Goal: Task Accomplishment & Management: Complete application form

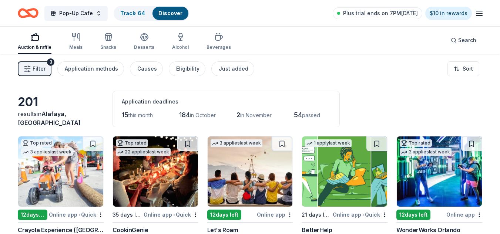
click at [170, 17] on div "Discover" at bounding box center [171, 13] width 36 height 13
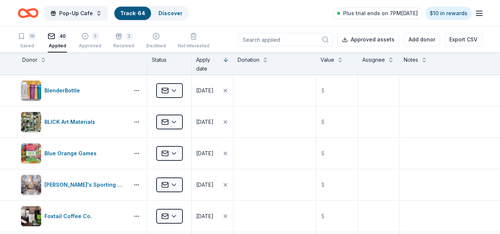
scroll to position [0, 0]
click at [155, 17] on div "Discover" at bounding box center [171, 13] width 36 height 13
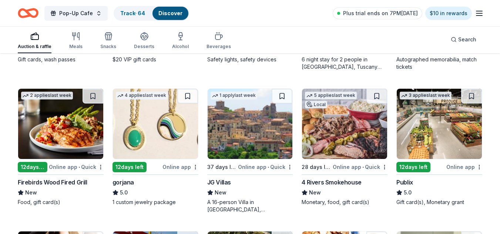
scroll to position [757, 0]
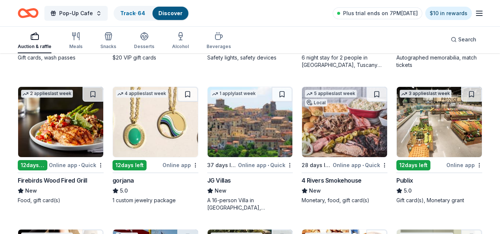
click at [328, 132] on img at bounding box center [344, 122] width 85 height 70
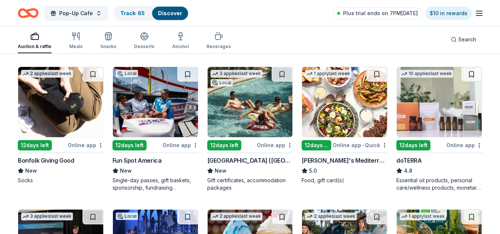
scroll to position [934, 0]
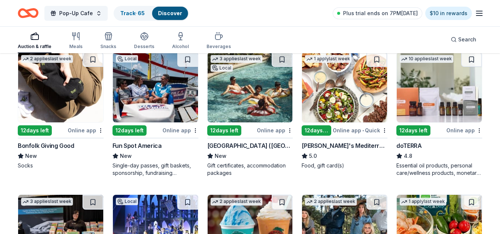
click at [173, 87] on img at bounding box center [155, 87] width 85 height 70
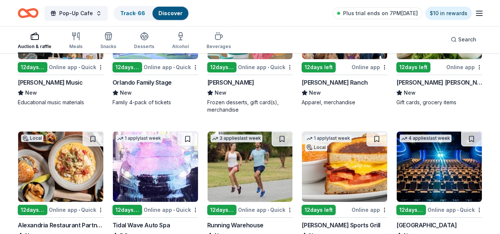
scroll to position [1190, 0]
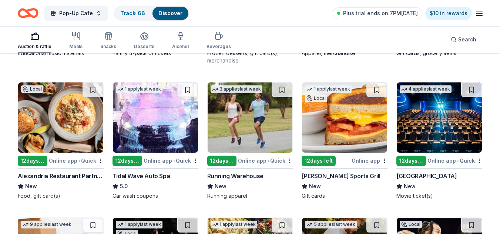
click at [343, 141] on img at bounding box center [344, 118] width 85 height 70
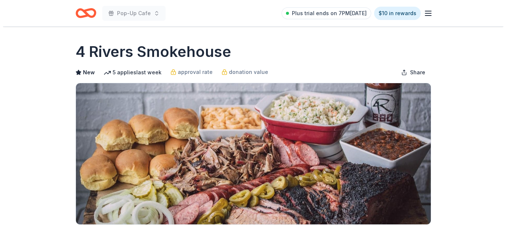
scroll to position [205, 0]
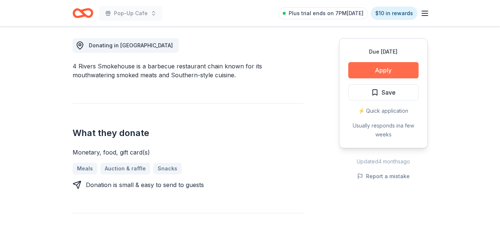
click at [399, 74] on button "Apply" at bounding box center [383, 70] width 70 height 16
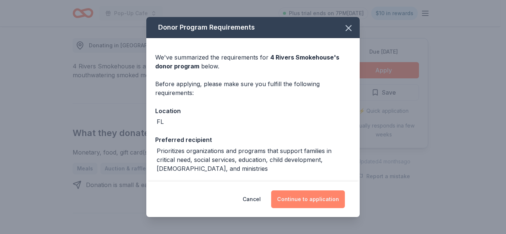
click at [329, 197] on button "Continue to application" at bounding box center [308, 200] width 74 height 18
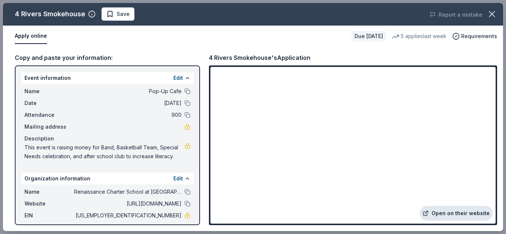
click at [449, 212] on link "Open on their website" at bounding box center [455, 213] width 73 height 15
click at [110, 17] on span "Save" at bounding box center [117, 14] width 23 height 9
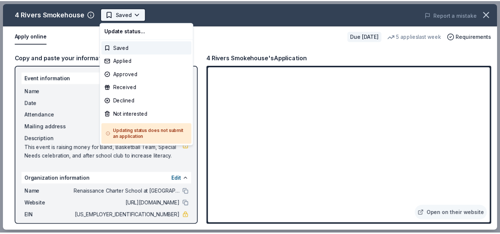
scroll to position [0, 0]
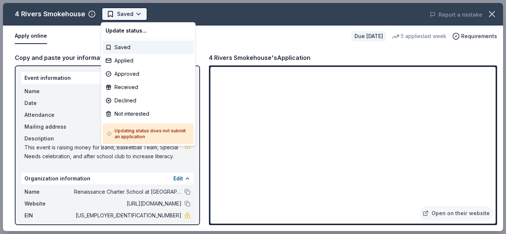
click at [138, 15] on body "Pop-Up Cafe Saved Apply Due in 28 days Share 4 Rivers Smokehouse New 5 applies …" at bounding box center [250, 117] width 500 height 234
click at [133, 64] on div "Applied" at bounding box center [148, 60] width 91 height 13
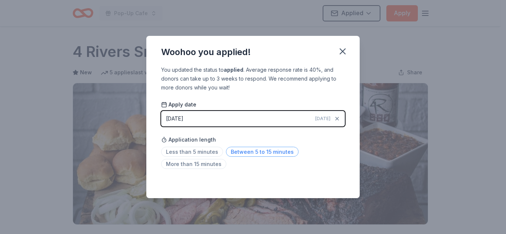
click at [273, 152] on span "Between 5 to 15 minutes" at bounding box center [262, 152] width 73 height 10
click at [342, 54] on icon "button" at bounding box center [342, 51] width 10 height 10
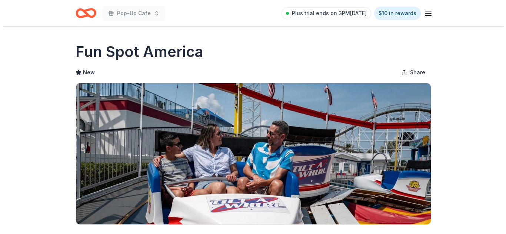
scroll to position [162, 0]
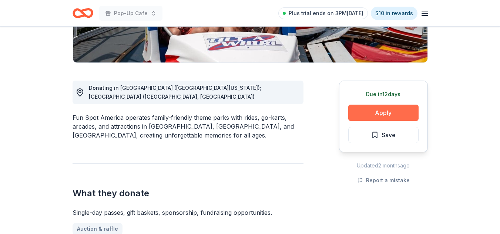
click at [369, 107] on button "Apply" at bounding box center [383, 113] width 70 height 16
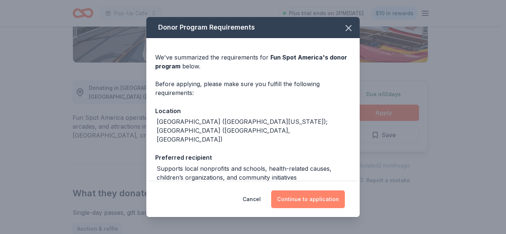
click at [318, 195] on button "Continue to application" at bounding box center [308, 200] width 74 height 18
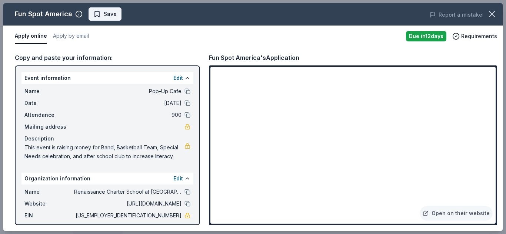
click at [98, 14] on span "Save" at bounding box center [104, 14] width 23 height 9
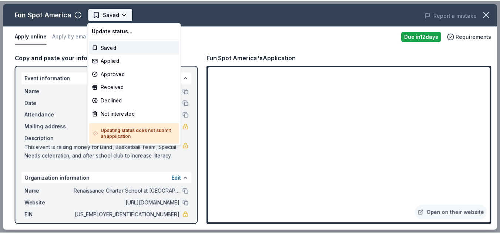
scroll to position [0, 0]
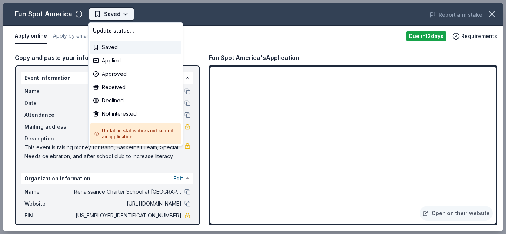
click at [128, 17] on body "Pop-Up Cafe Saved Apply Due [DATE] Share Fun Spot America New Share Donating in…" at bounding box center [250, 117] width 500 height 234
click at [124, 58] on div "Applied" at bounding box center [135, 60] width 91 height 13
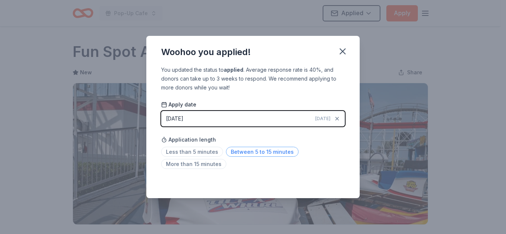
click at [260, 152] on span "Between 5 to 15 minutes" at bounding box center [262, 152] width 73 height 10
click at [344, 49] on icon "button" at bounding box center [342, 51] width 5 height 5
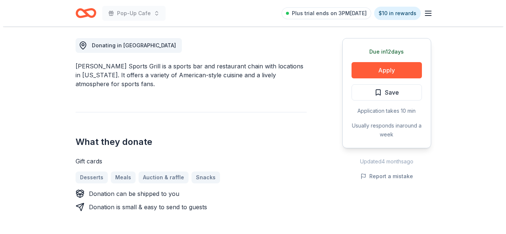
scroll to position [203, 0]
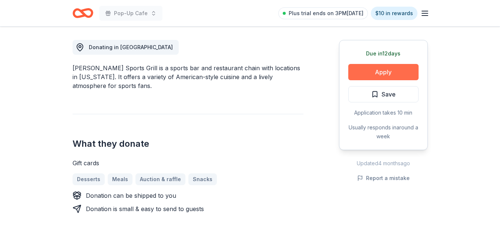
click at [392, 71] on button "Apply" at bounding box center [383, 72] width 70 height 16
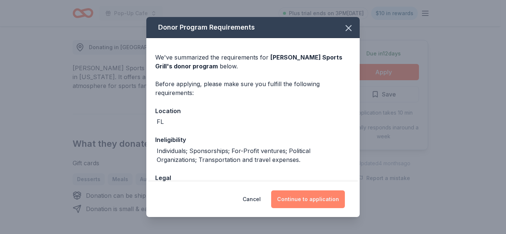
click at [326, 205] on button "Continue to application" at bounding box center [308, 200] width 74 height 18
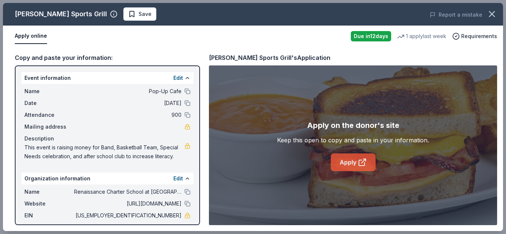
click at [351, 168] on link "Apply" at bounding box center [353, 163] width 45 height 18
